Goal: Task Accomplishment & Management: Use online tool/utility

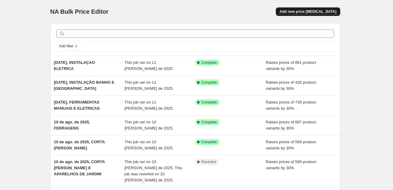
click at [301, 11] on span "Add new price [MEDICAL_DATA]" at bounding box center [307, 11] width 57 height 5
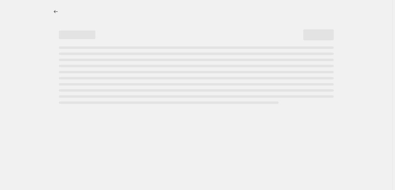
select select "percentage"
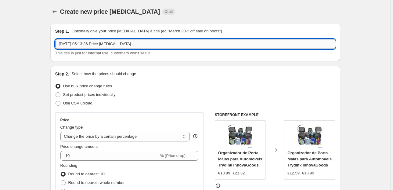
drag, startPoint x: 150, startPoint y: 42, endPoint x: 83, endPoint y: 43, distance: 67.4
click at [83, 43] on input "[DATE] 05:13:36 Price [MEDICAL_DATA]" at bounding box center [195, 44] width 280 height 10
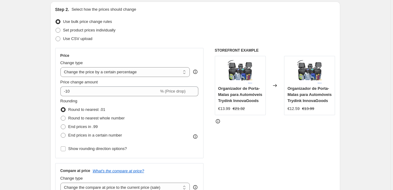
scroll to position [73, 0]
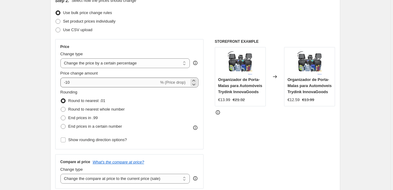
type input "[DATE], BRINQUEDOS SEXUAIS PARA HOMEM"
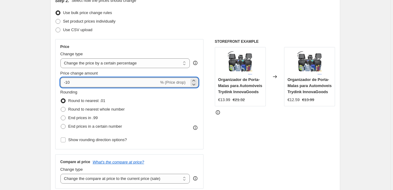
click at [111, 81] on input "-10" at bounding box center [109, 82] width 99 height 10
type input "23"
click at [59, 67] on div "Price Change type Change the price to a certain amount Change the price by a ce…" at bounding box center [129, 94] width 149 height 110
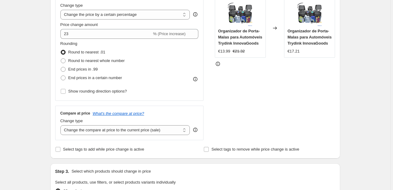
scroll to position [122, 0]
click at [62, 69] on span at bounding box center [63, 69] width 5 height 5
click at [61, 67] on input "End prices in .99" at bounding box center [61, 67] width 0 height 0
radio input "true"
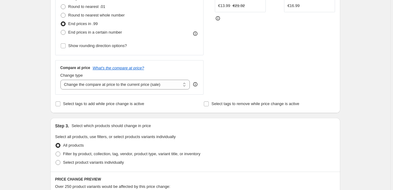
scroll to position [171, 0]
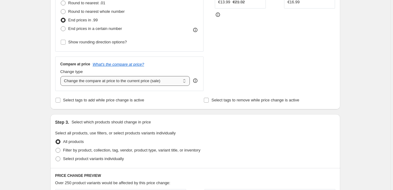
click at [112, 82] on select "Change the compare at price to the current price (sale) Change the compare at p…" at bounding box center [125, 81] width 130 height 10
select select "pp"
click at [61, 76] on select "Change the compare at price to the current price (sale) Change the compare at p…" at bounding box center [125, 81] width 130 height 10
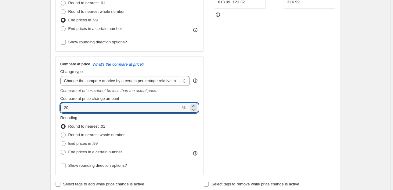
drag, startPoint x: 79, startPoint y: 110, endPoint x: 49, endPoint y: 109, distance: 29.9
click at [49, 109] on div "Step 1. Optionally give your price [MEDICAL_DATA] a title (eg "March 30% off sa…" at bounding box center [192, 170] width 295 height 646
type input "100"
click at [54, 111] on div "Step 2. Select how the prices should change Use bulk price change rules Set pro…" at bounding box center [195, 44] width 290 height 298
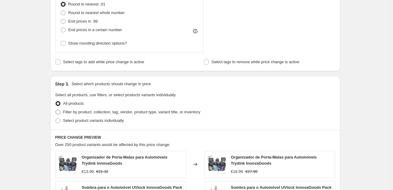
click at [68, 111] on span "Filter by product, collection, tag, vendor, product type, variant title, or inv…" at bounding box center [131, 112] width 137 height 5
click at [56, 110] on input "Filter by product, collection, tag, vendor, product type, variant title, or inv…" at bounding box center [56, 110] width 0 height 0
radio input "true"
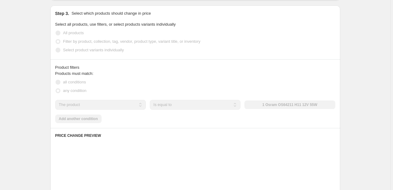
scroll to position [366, 0]
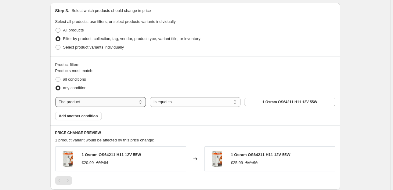
click at [105, 98] on select "The product The product's collection The product's vendor The product's status …" at bounding box center [100, 102] width 91 height 10
select select "collection"
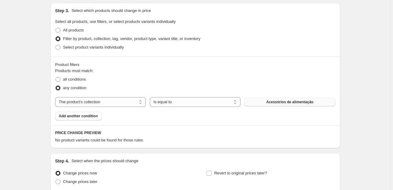
click at [268, 103] on span "Acessórios de alimentação" at bounding box center [289, 101] width 47 height 5
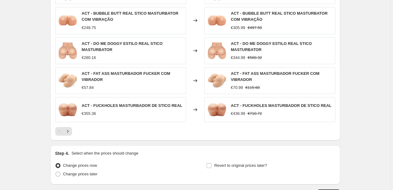
scroll to position [577, 0]
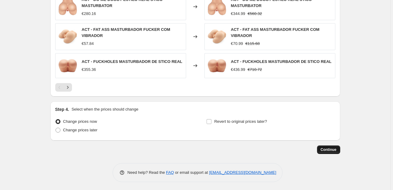
click at [328, 150] on span "Continue" at bounding box center [329, 149] width 16 height 5
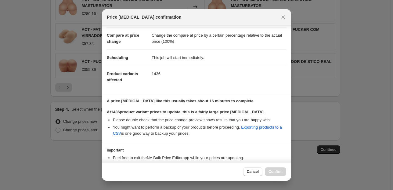
scroll to position [62, 0]
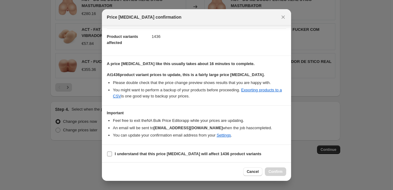
click at [116, 153] on b "I understand that this price [MEDICAL_DATA] will affect 1436 product variants" at bounding box center [188, 153] width 147 height 5
click at [112, 153] on input "I understand that this price [MEDICAL_DATA] will affect 1436 product variants" at bounding box center [109, 153] width 5 height 5
checkbox input "true"
click at [273, 168] on button "Confirm" at bounding box center [275, 171] width 21 height 9
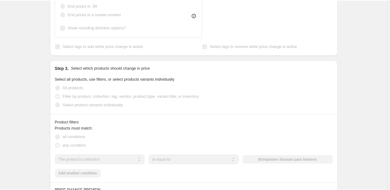
scroll to position [339, 0]
